Goal: Transaction & Acquisition: Book appointment/travel/reservation

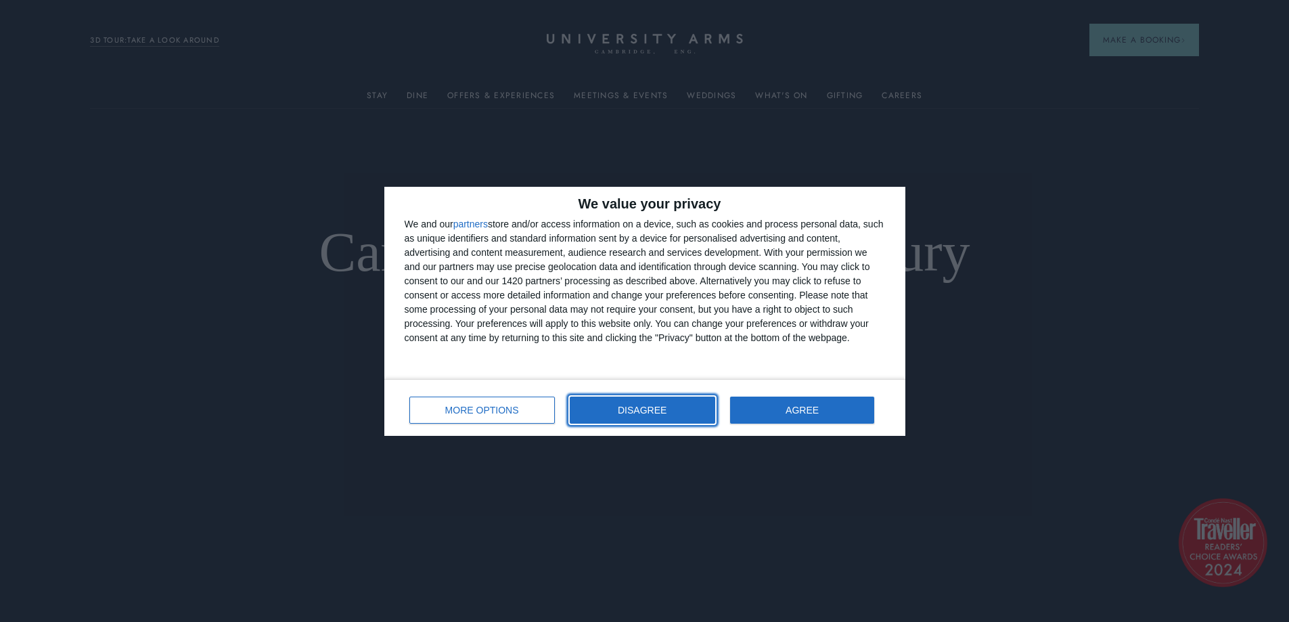
click at [639, 416] on button "DISAGREE" at bounding box center [643, 410] width 146 height 27
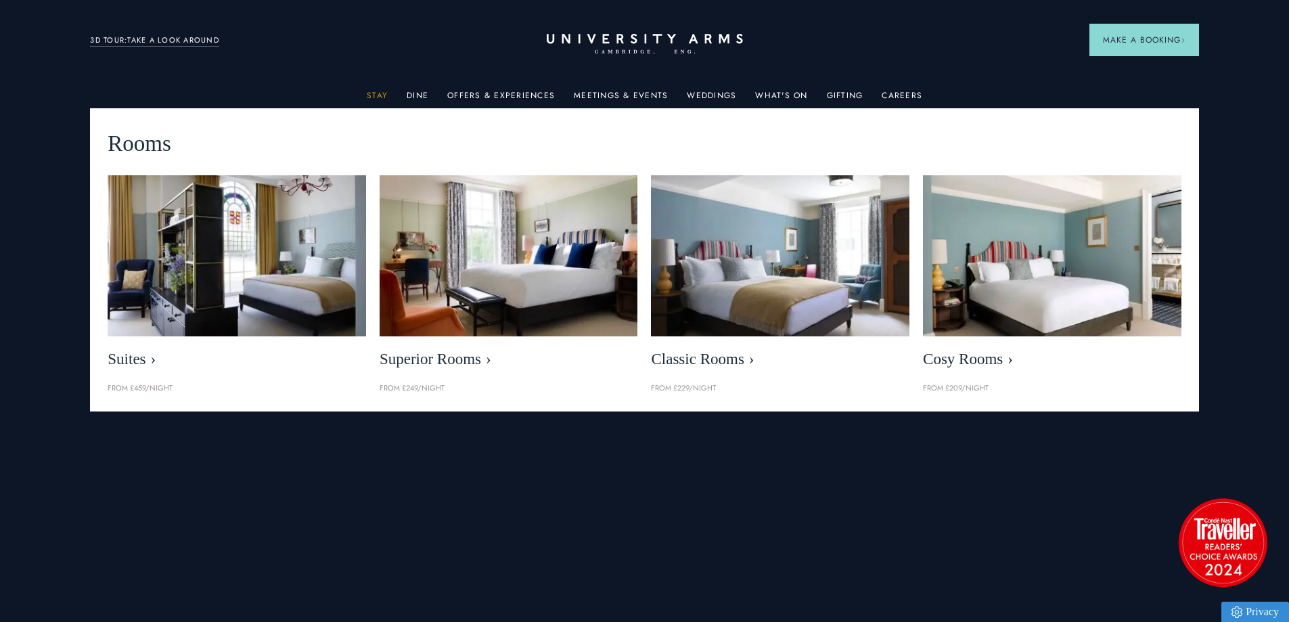
click at [374, 98] on link "Stay" at bounding box center [377, 100] width 21 height 18
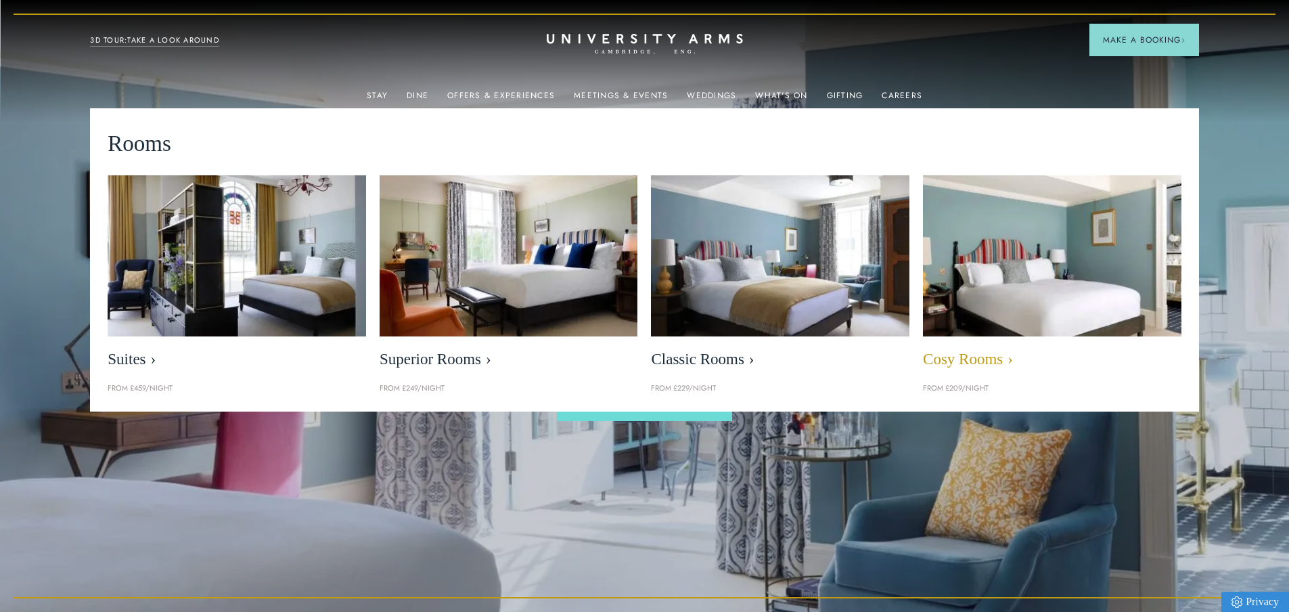
click at [935, 357] on span "Cosy Rooms" at bounding box center [1052, 359] width 259 height 19
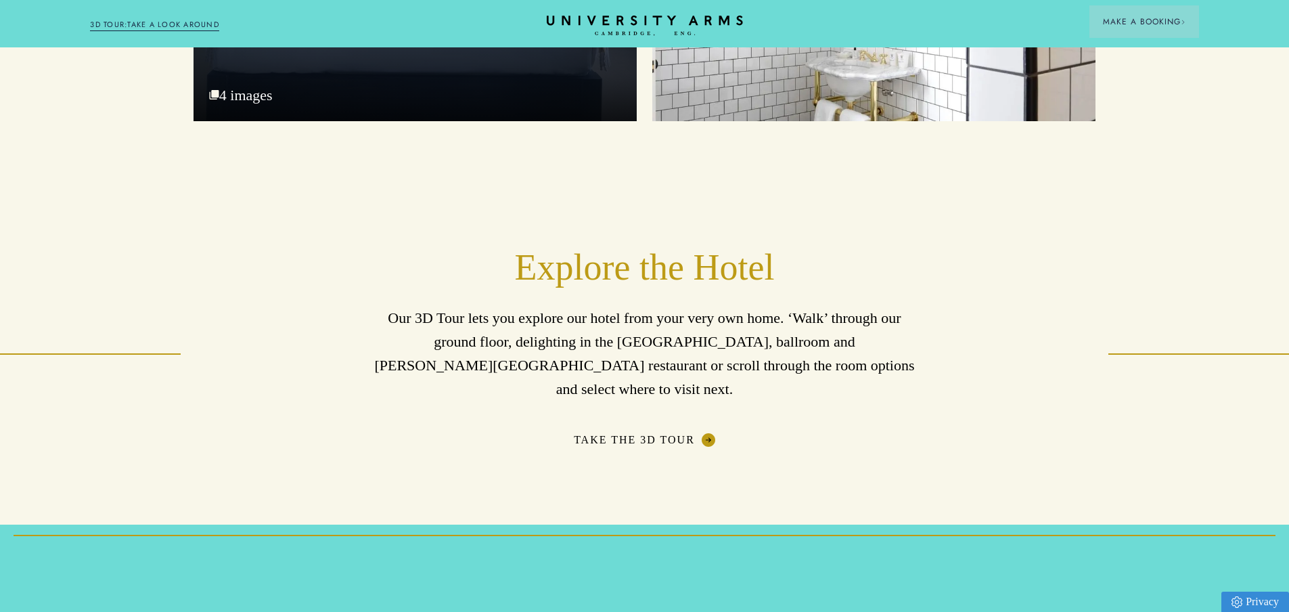
scroll to position [2031, 0]
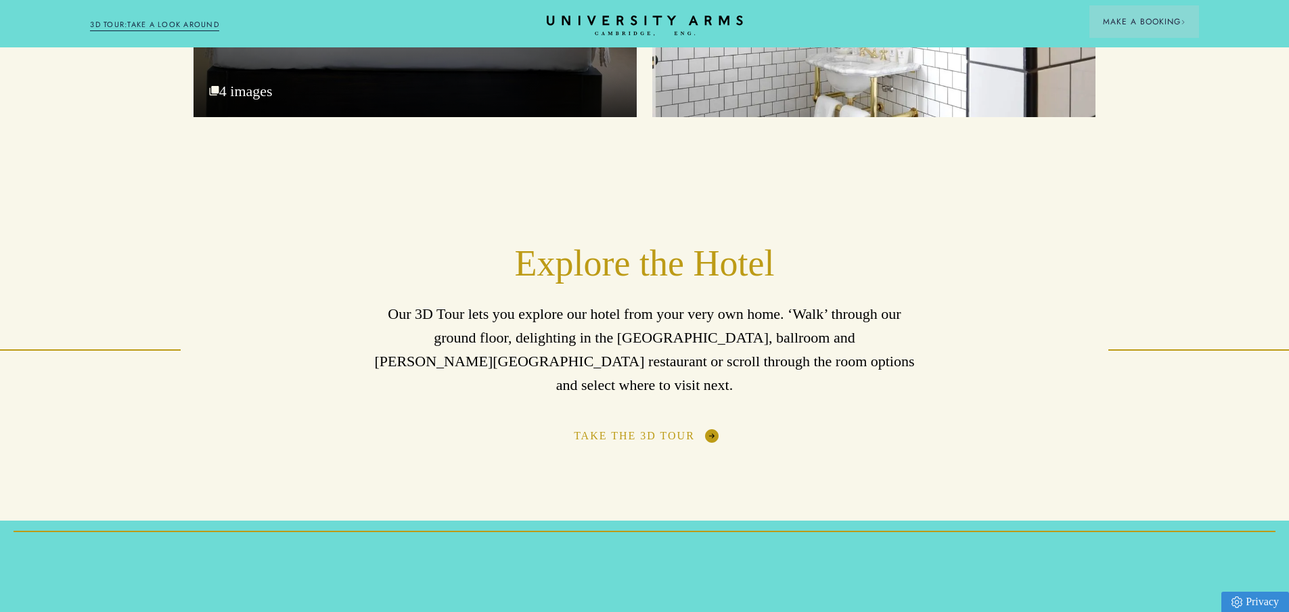
click at [599, 429] on link "Take the 3D Tour" at bounding box center [644, 436] width 141 height 14
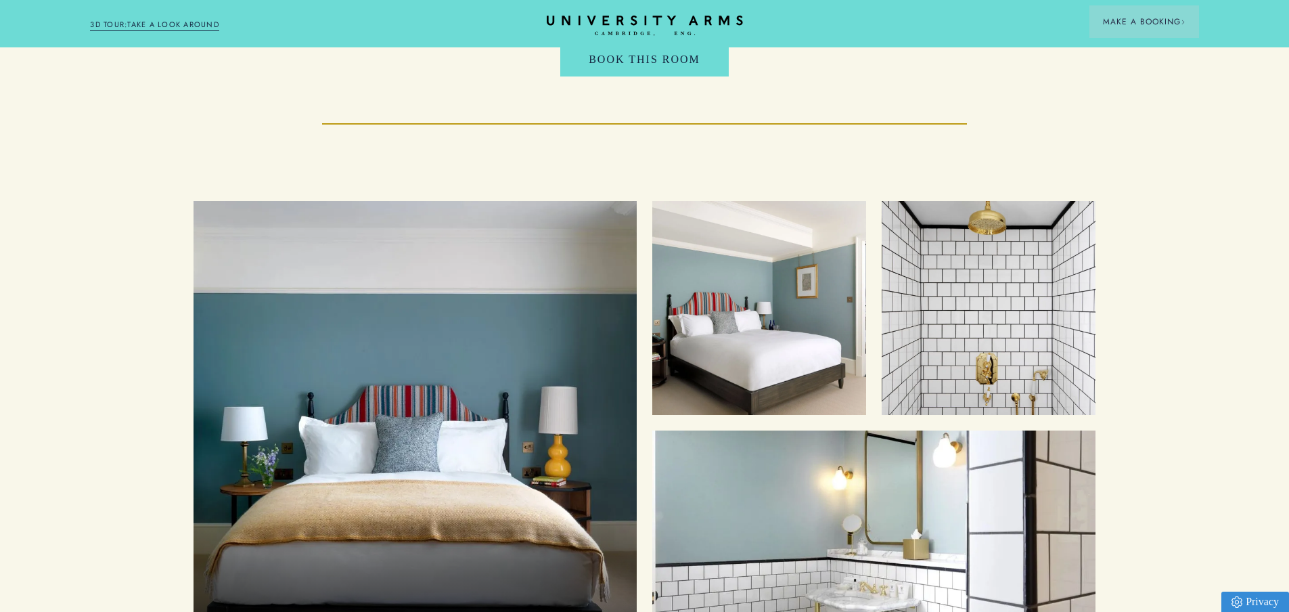
scroll to position [1489, 0]
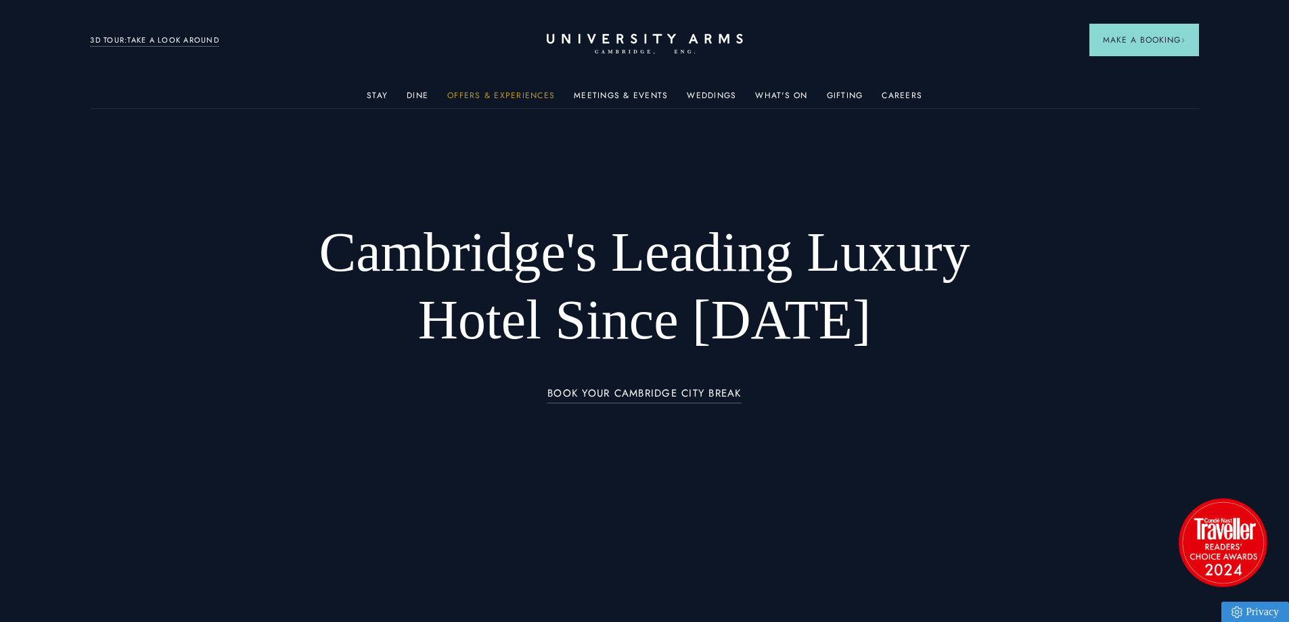
click at [496, 93] on link "Offers & Experiences" at bounding box center [501, 100] width 108 height 18
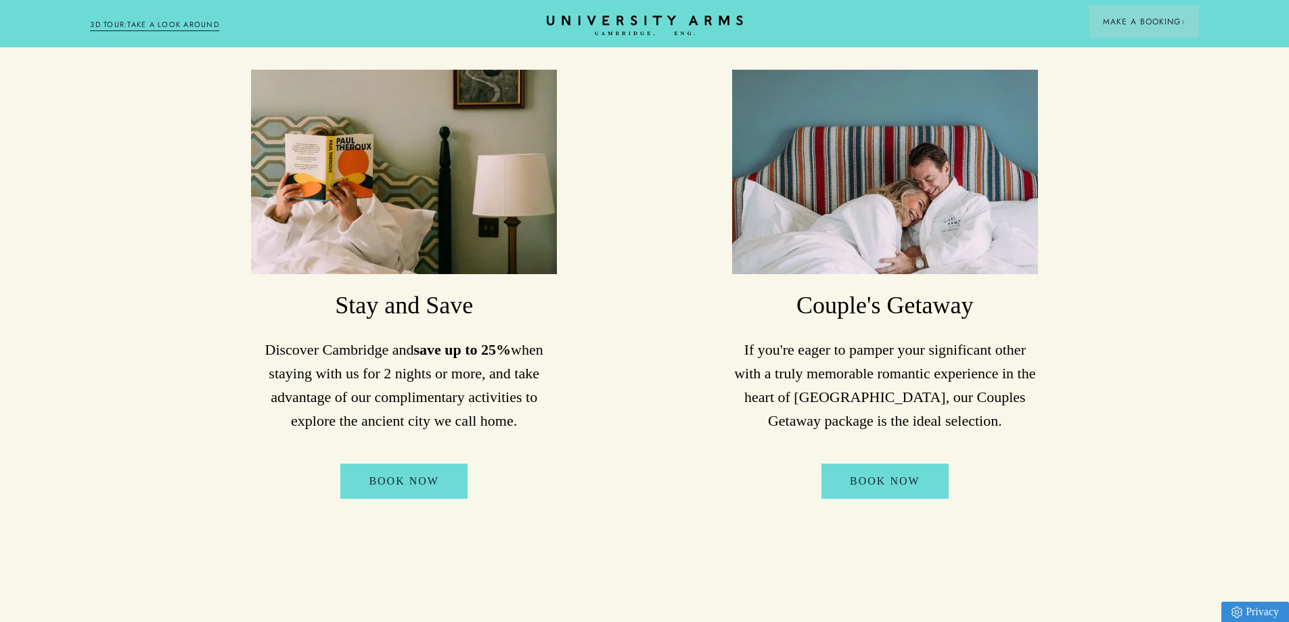
scroll to position [1354, 0]
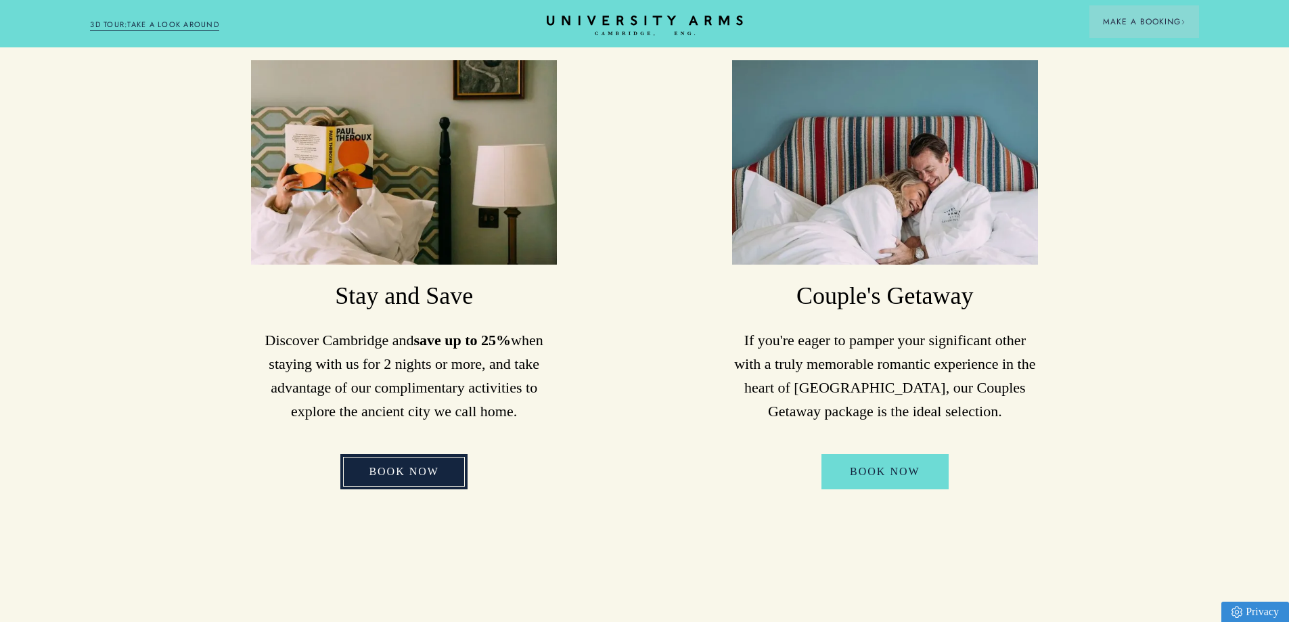
click at [375, 454] on link "Book Now" at bounding box center [403, 471] width 127 height 35
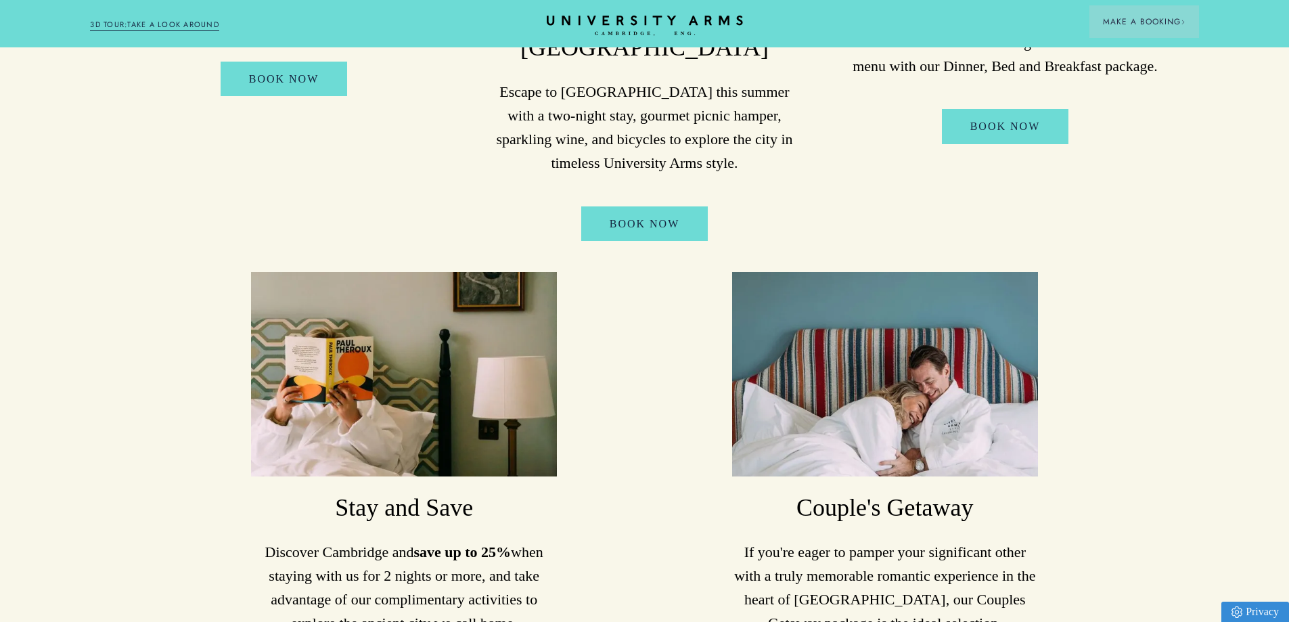
scroll to position [1286, 0]
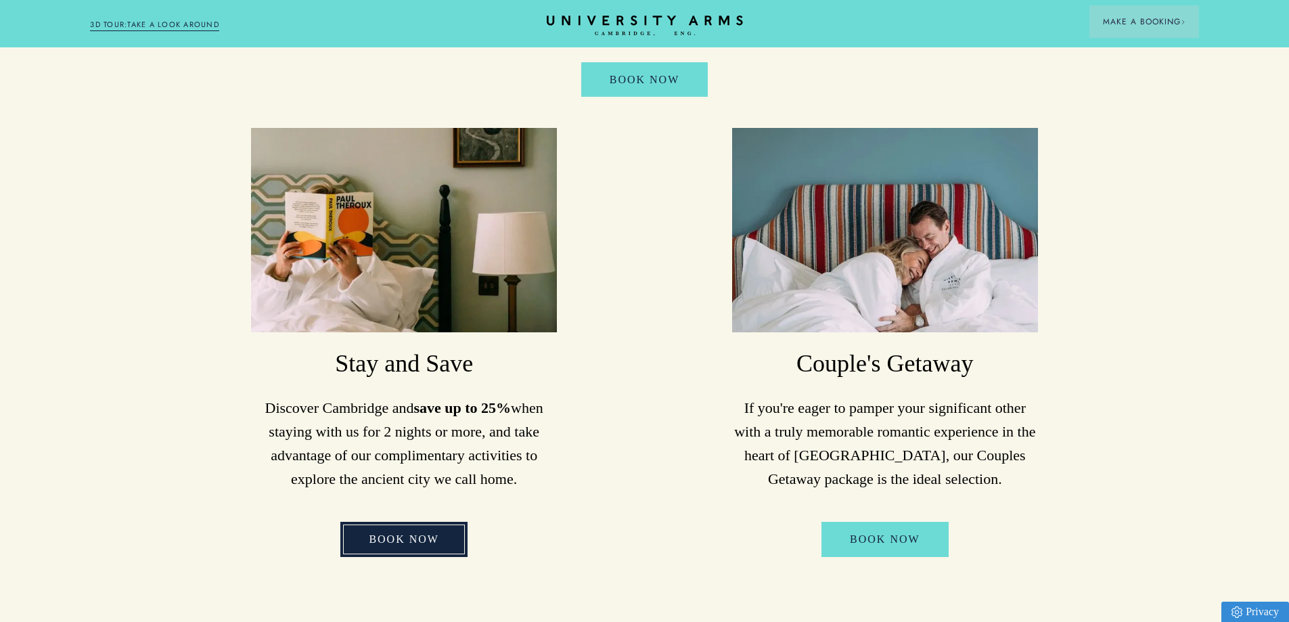
click at [381, 522] on link "Book Now" at bounding box center [403, 539] width 127 height 35
